Goal: Information Seeking & Learning: Learn about a topic

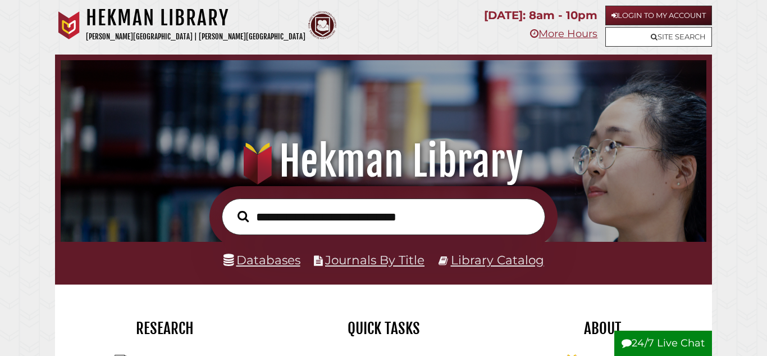
scroll to position [213, 640]
click at [666, 16] on link "Login to My Account" at bounding box center [659, 16] width 107 height 20
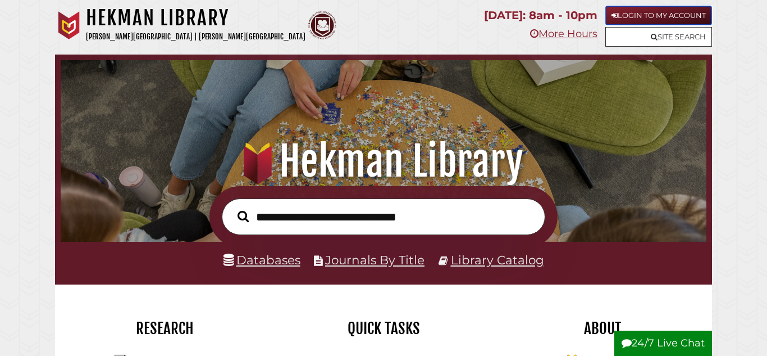
click at [684, 12] on link "Login to My Account" at bounding box center [659, 16] width 107 height 20
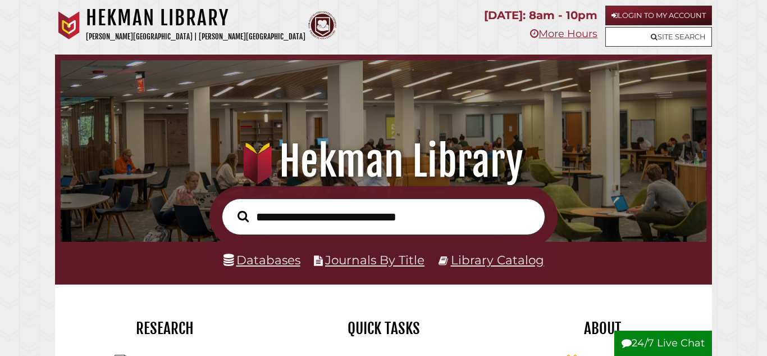
scroll to position [213, 640]
click at [679, 19] on link "Login to My Account" at bounding box center [659, 16] width 107 height 20
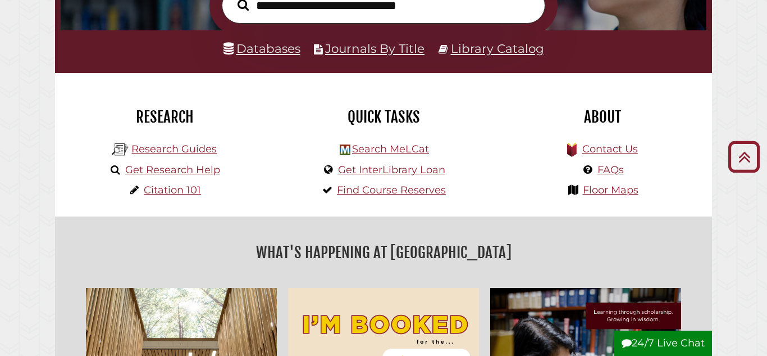
scroll to position [212, 0]
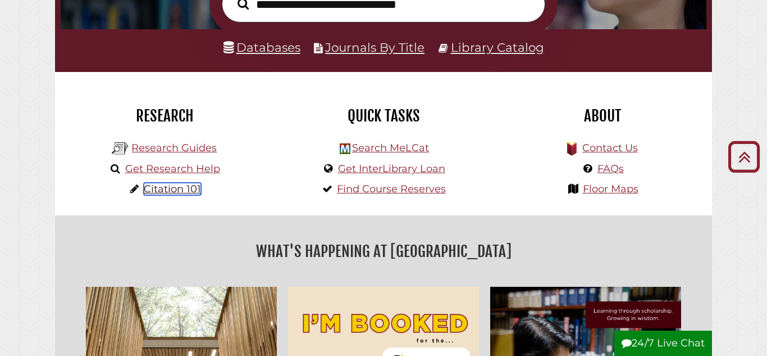
click at [187, 185] on link "Citation 101" at bounding box center [172, 189] width 57 height 12
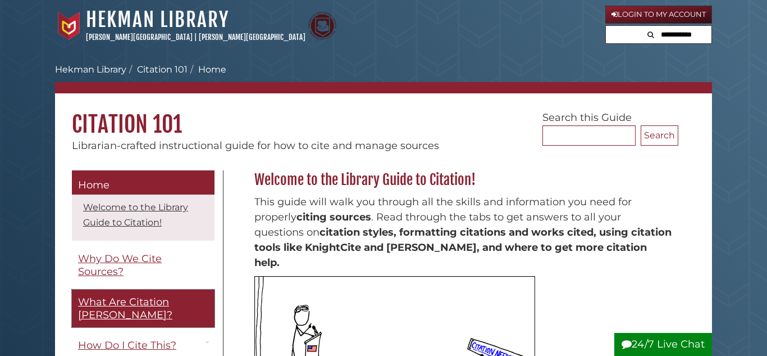
click at [153, 310] on link "What Are Citation [PERSON_NAME]?" at bounding box center [143, 308] width 143 height 38
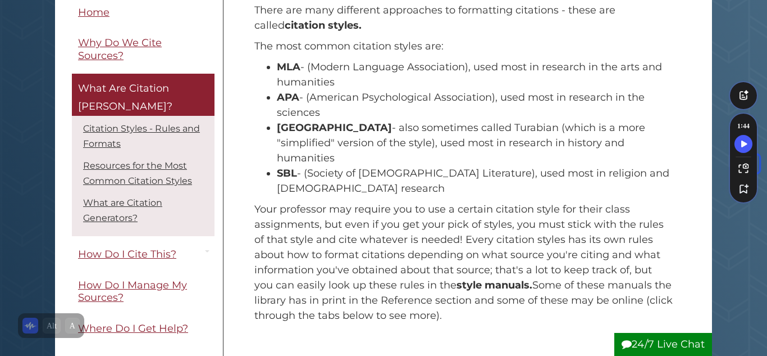
scroll to position [194, 0]
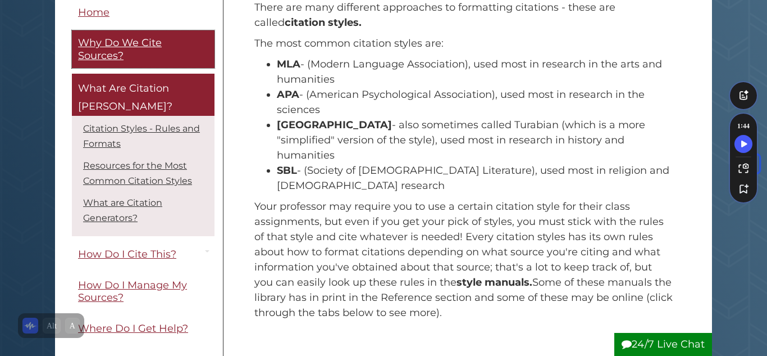
click at [124, 42] on span "Why Do We Cite Sources?" at bounding box center [120, 49] width 84 height 25
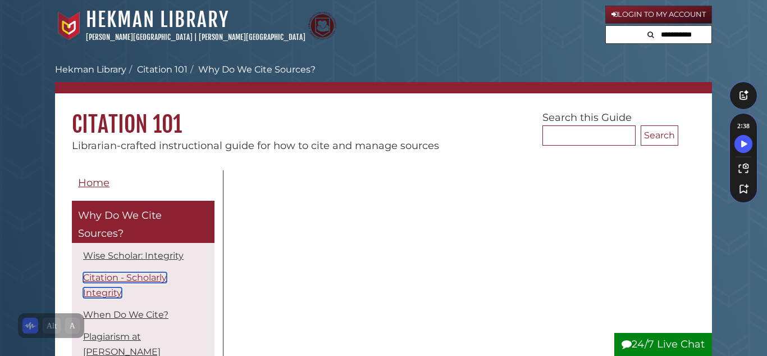
click at [112, 280] on link "Citation - Scholarly Integrity" at bounding box center [125, 285] width 84 height 26
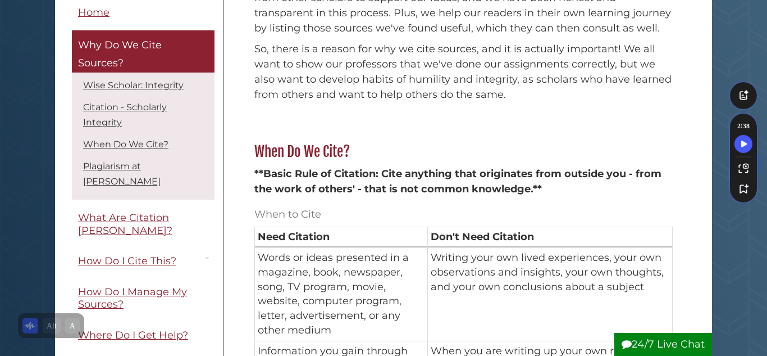
scroll to position [626, 0]
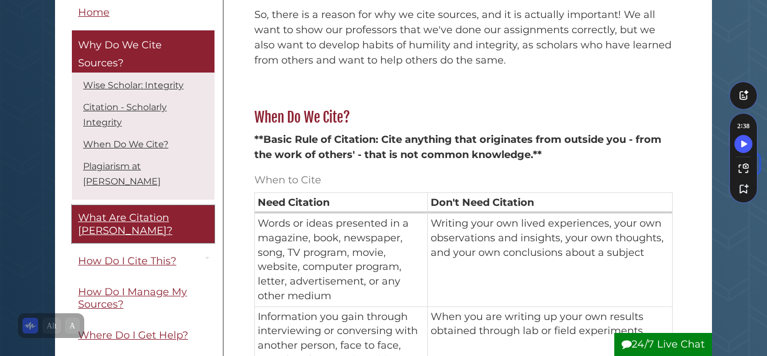
click at [152, 212] on span "What Are Citation [PERSON_NAME]?" at bounding box center [125, 224] width 94 height 25
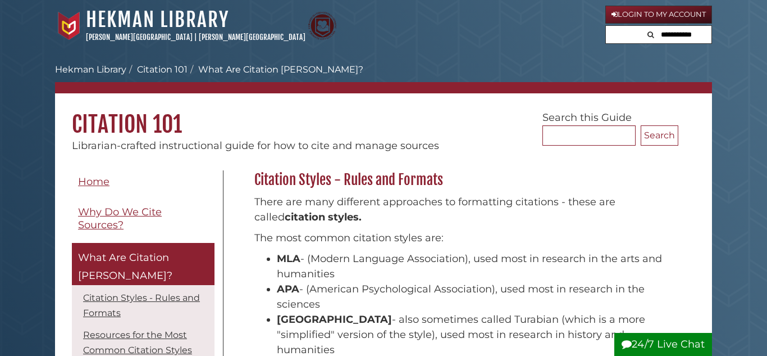
scroll to position [120, 0]
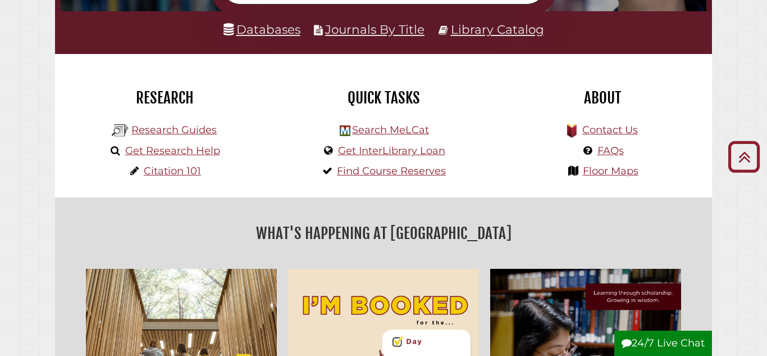
scroll to position [229, 0]
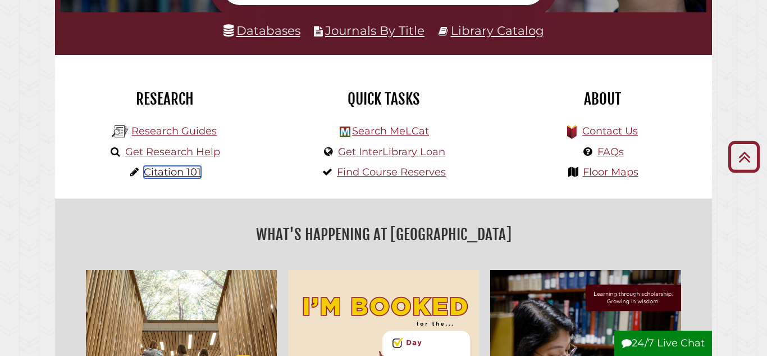
click at [192, 173] on link "Citation 101" at bounding box center [172, 172] width 57 height 12
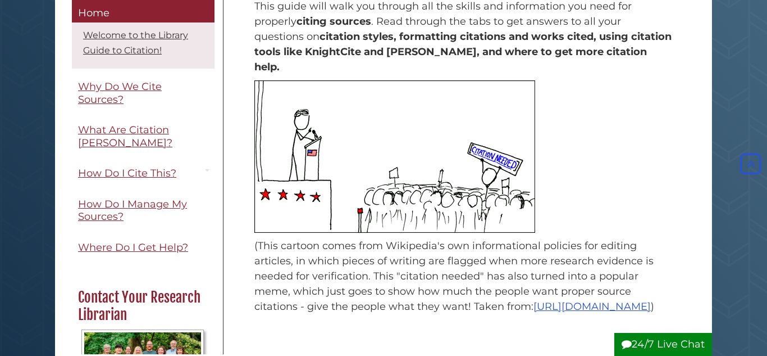
scroll to position [185, 0]
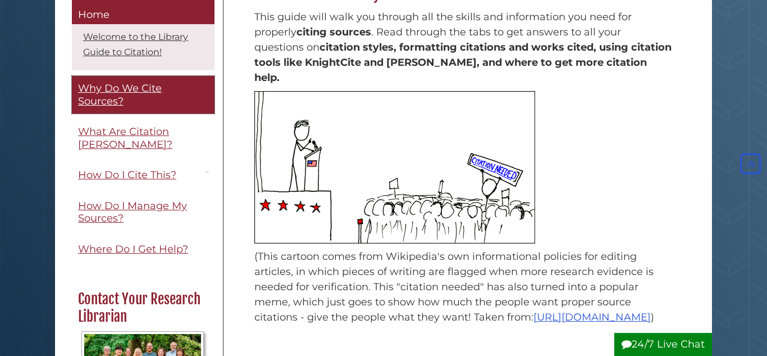
click at [118, 107] on link "Why Do We Cite Sources?" at bounding box center [143, 95] width 143 height 38
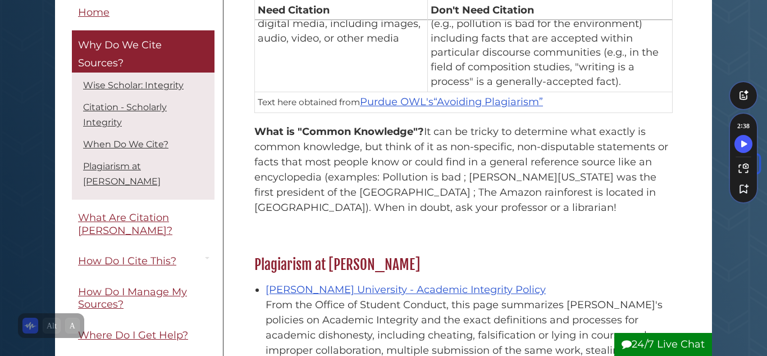
scroll to position [1103, 0]
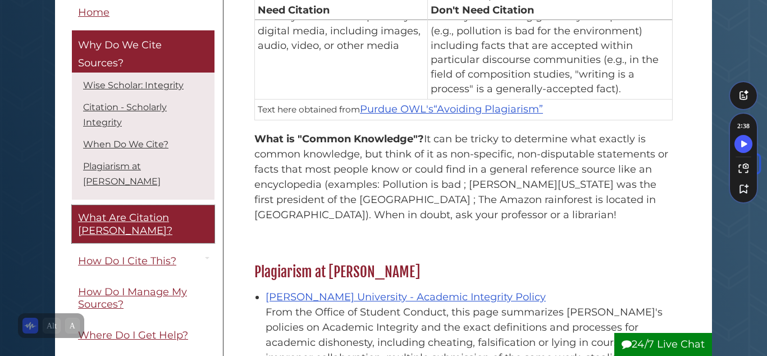
click at [103, 212] on span "What Are Citation [PERSON_NAME]?" at bounding box center [125, 224] width 94 height 25
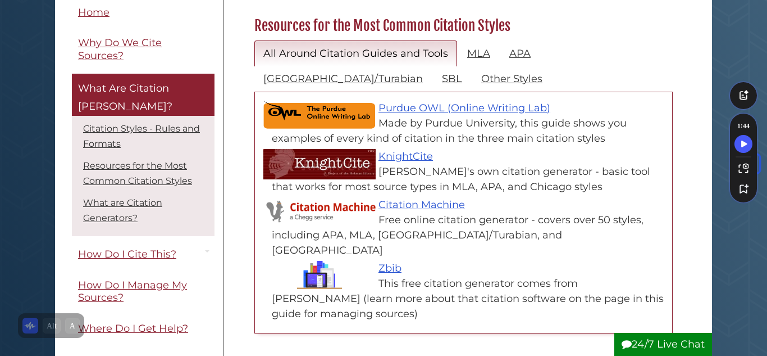
scroll to position [534, 0]
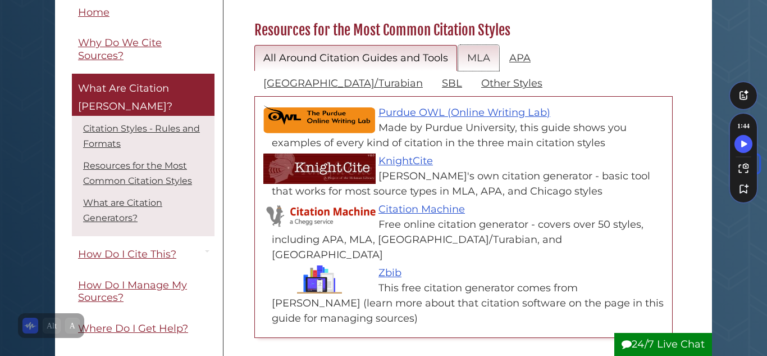
click at [489, 45] on link "MLA" at bounding box center [478, 58] width 41 height 26
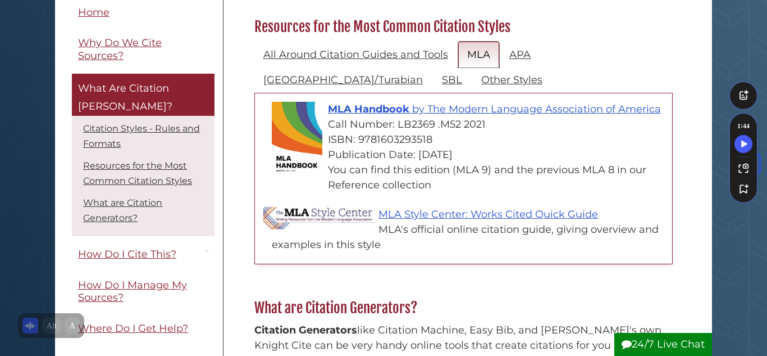
scroll to position [543, 0]
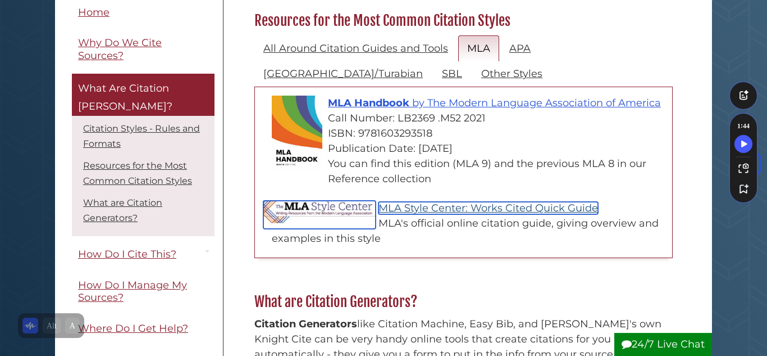
click at [492, 202] on link "MLA Style Center: Works Cited Quick Guide" at bounding box center [489, 208] width 220 height 12
